Goal: Information Seeking & Learning: Learn about a topic

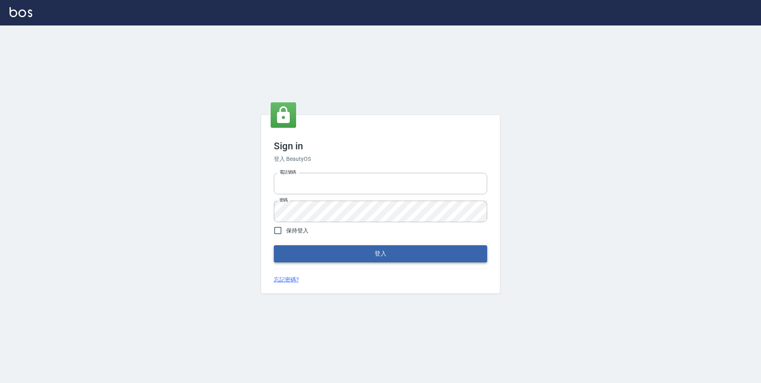
type input "0229521268"
click at [378, 259] on button "登入" at bounding box center [380, 253] width 213 height 17
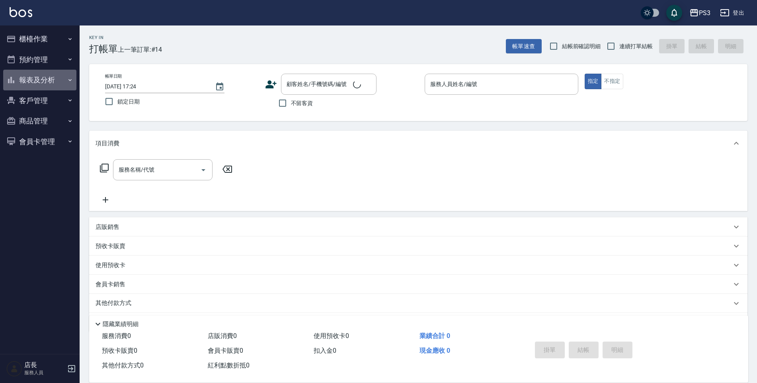
click at [29, 80] on button "報表及分析" at bounding box center [39, 80] width 73 height 21
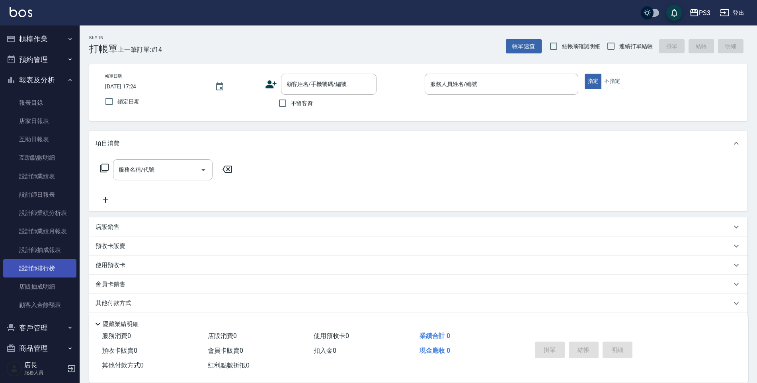
click at [47, 265] on link "設計師排行榜" at bounding box center [39, 268] width 73 height 18
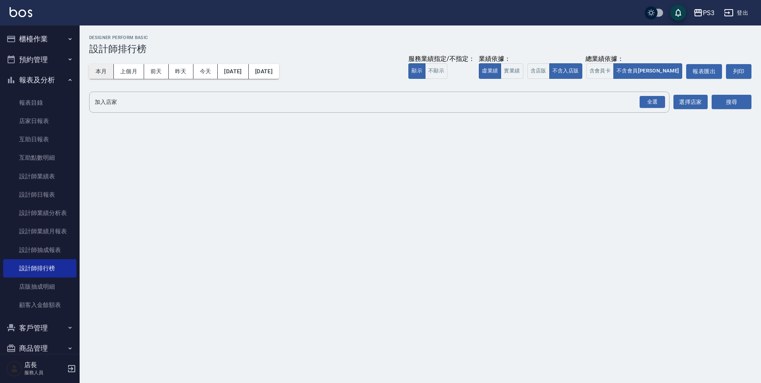
click at [105, 74] on button "本月" at bounding box center [101, 71] width 25 height 15
click at [549, 73] on button "含店販" at bounding box center [538, 71] width 22 height 16
click at [653, 99] on div "全選" at bounding box center [651, 102] width 25 height 12
drag, startPoint x: 739, startPoint y: 95, endPoint x: 736, endPoint y: 99, distance: 5.5
click at [738, 97] on div "搜尋" at bounding box center [731, 102] width 40 height 22
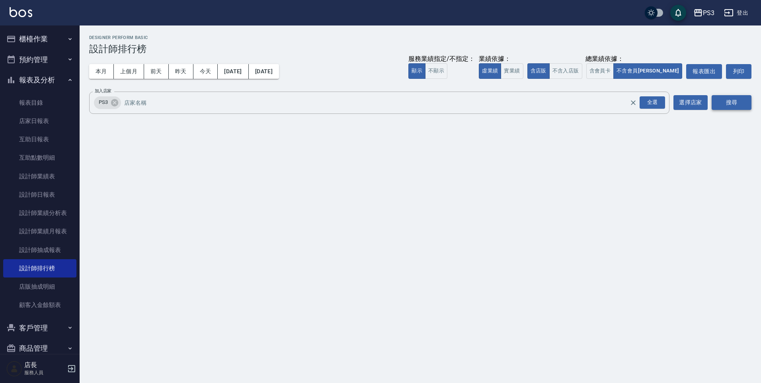
click at [736, 101] on button "搜尋" at bounding box center [731, 102] width 40 height 15
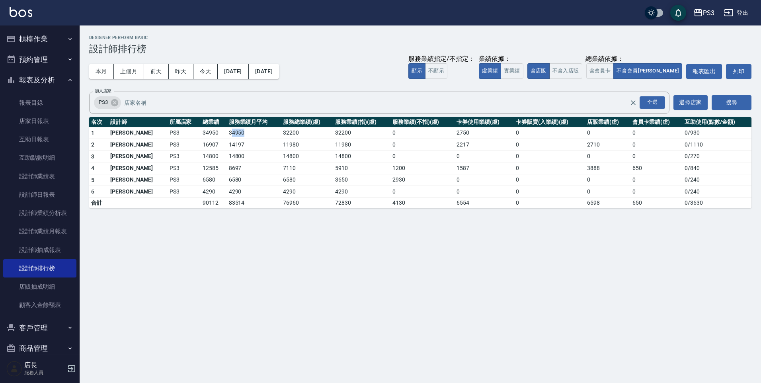
drag, startPoint x: 205, startPoint y: 132, endPoint x: 242, endPoint y: 136, distance: 37.5
click at [242, 136] on td "34950" at bounding box center [254, 133] width 54 height 12
click at [251, 112] on div "PS3 全選 加入店家" at bounding box center [379, 102] width 580 height 22
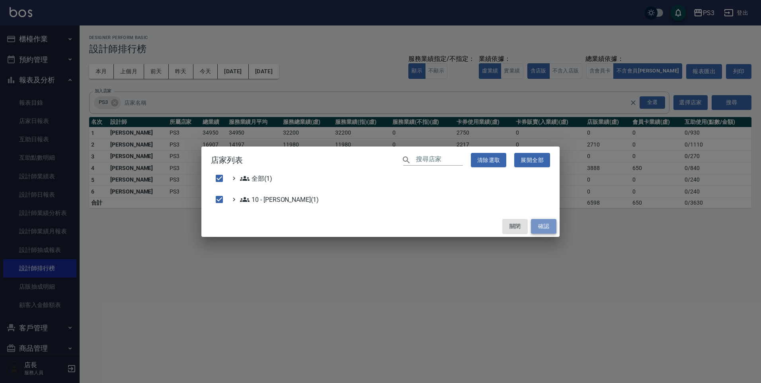
click at [547, 226] on button "確認" at bounding box center [543, 226] width 25 height 15
checkbox input "false"
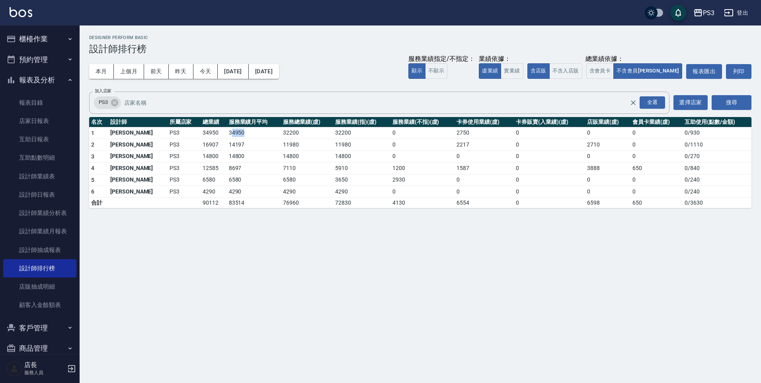
drag, startPoint x: 205, startPoint y: 133, endPoint x: 230, endPoint y: 133, distance: 25.5
click at [230, 133] on td "34950" at bounding box center [254, 133] width 54 height 12
drag, startPoint x: 202, startPoint y: 156, endPoint x: 228, endPoint y: 156, distance: 26.7
click at [228, 156] on td "14800" at bounding box center [254, 156] width 54 height 12
drag, startPoint x: 200, startPoint y: 132, endPoint x: 220, endPoint y: 132, distance: 19.9
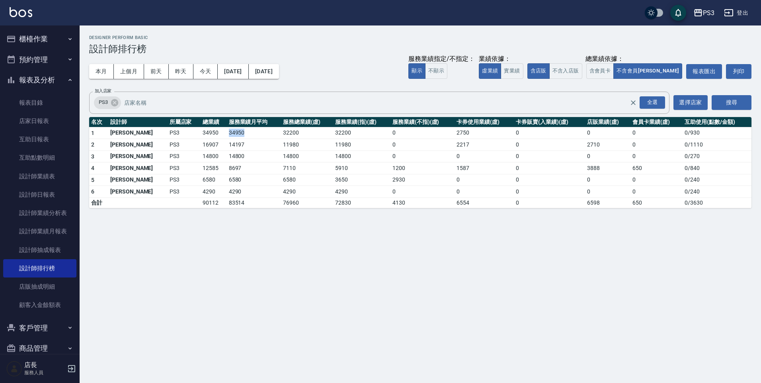
click at [227, 132] on td "34950" at bounding box center [254, 133] width 54 height 12
drag, startPoint x: 201, startPoint y: 157, endPoint x: 223, endPoint y: 160, distance: 21.7
click at [227, 160] on td "14800" at bounding box center [254, 156] width 54 height 12
